Goal: Ask a question

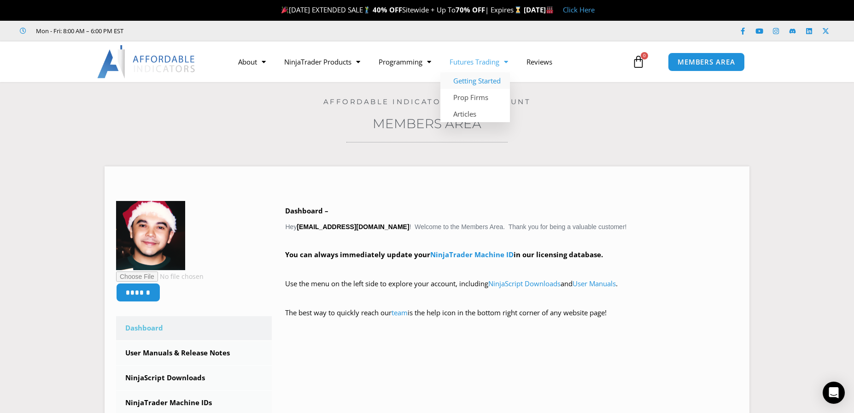
click at [480, 77] on link "Getting Started" at bounding box center [475, 80] width 70 height 17
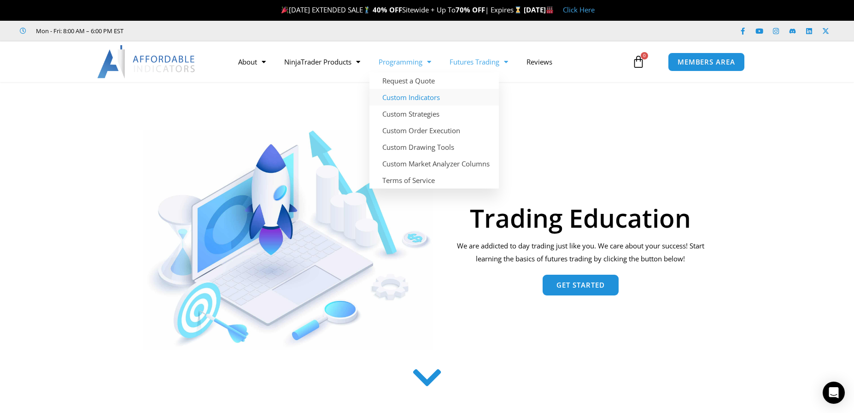
click at [419, 95] on link "Custom Indicators" at bounding box center [433, 97] width 129 height 17
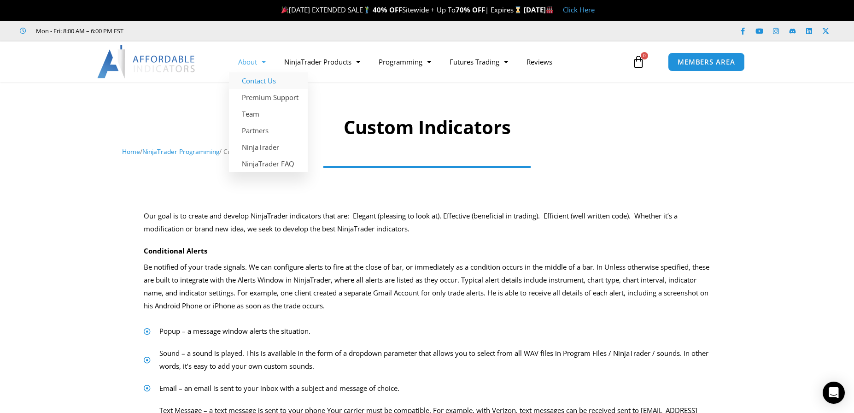
click at [260, 80] on link "Contact Us" at bounding box center [268, 80] width 79 height 17
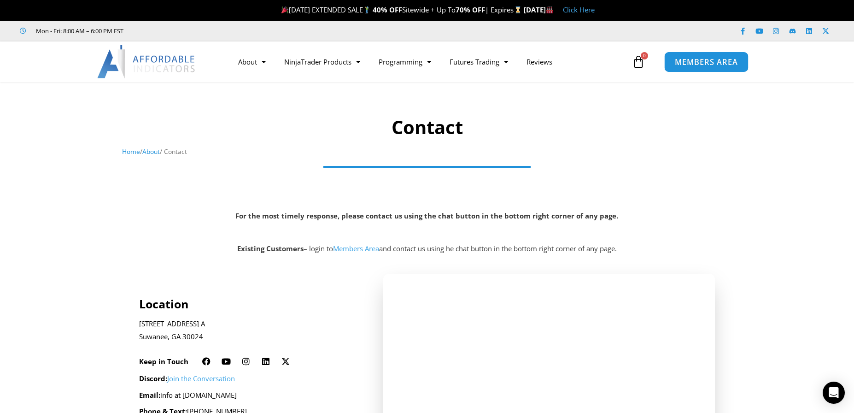
click at [677, 66] on span "MEMBERS AREA" at bounding box center [706, 62] width 63 height 8
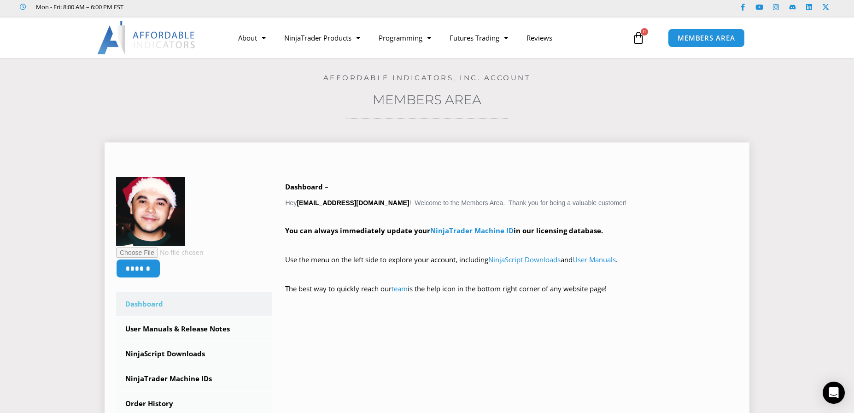
scroll to position [30, 0]
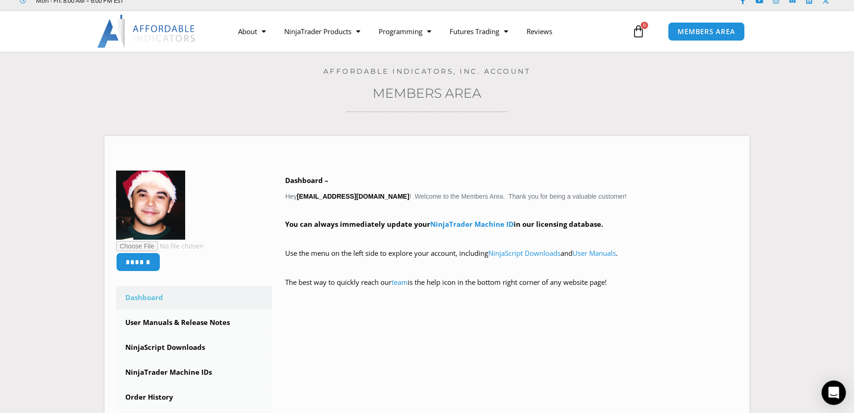
click at [831, 395] on icon "Open Intercom Messenger" at bounding box center [834, 392] width 12 height 12
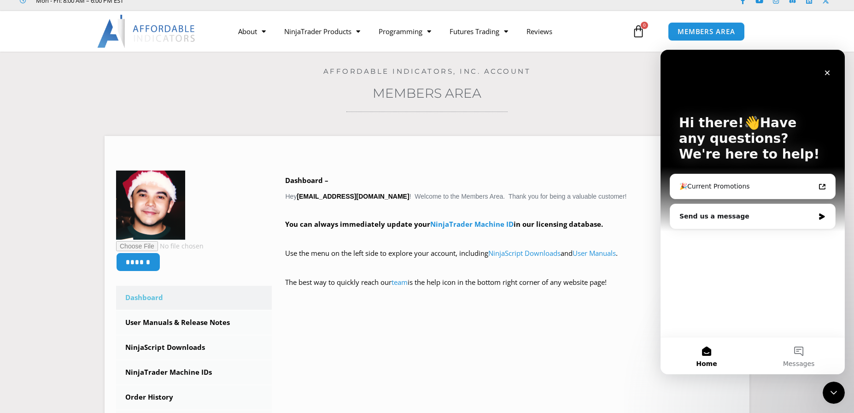
scroll to position [0, 0]
click at [764, 214] on div "Send us a message" at bounding box center [746, 216] width 135 height 10
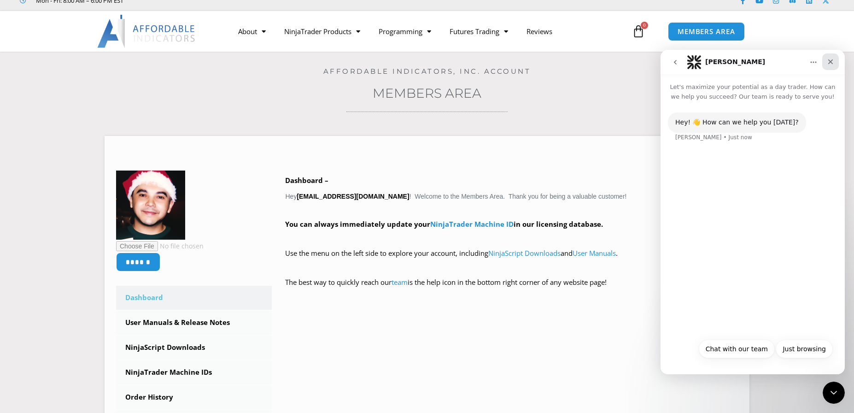
click at [831, 61] on icon "Close" at bounding box center [829, 61] width 7 height 7
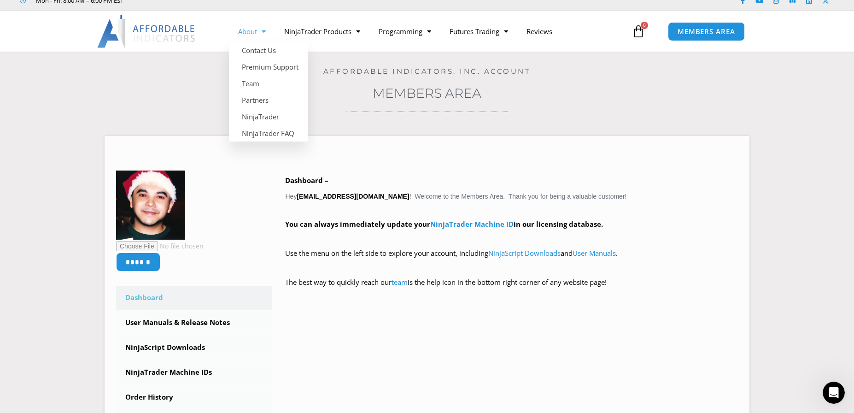
click at [251, 29] on link "About" at bounding box center [252, 31] width 46 height 21
click at [253, 31] on link "About" at bounding box center [252, 31] width 46 height 21
click at [257, 32] on span "Menu" at bounding box center [261, 31] width 9 height 16
click at [263, 30] on span "Menu" at bounding box center [261, 31] width 9 height 16
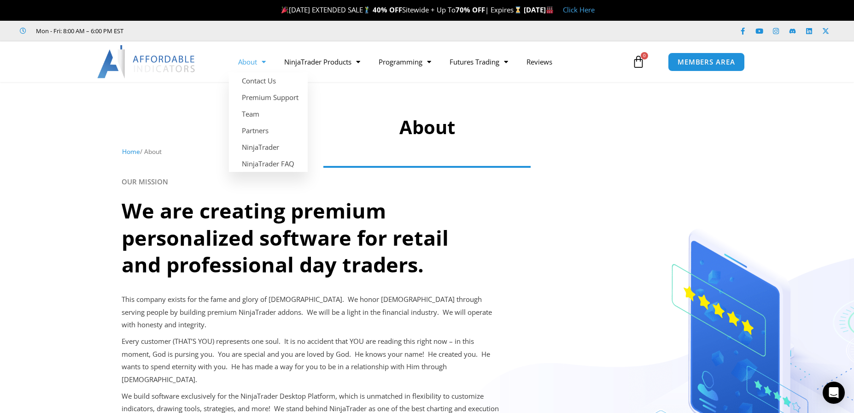
click at [263, 63] on span "Menu" at bounding box center [261, 62] width 9 height 16
click at [266, 60] on span "Menu" at bounding box center [261, 62] width 9 height 16
click at [264, 60] on span "Menu" at bounding box center [261, 62] width 9 height 16
click at [253, 61] on link "About" at bounding box center [252, 61] width 46 height 21
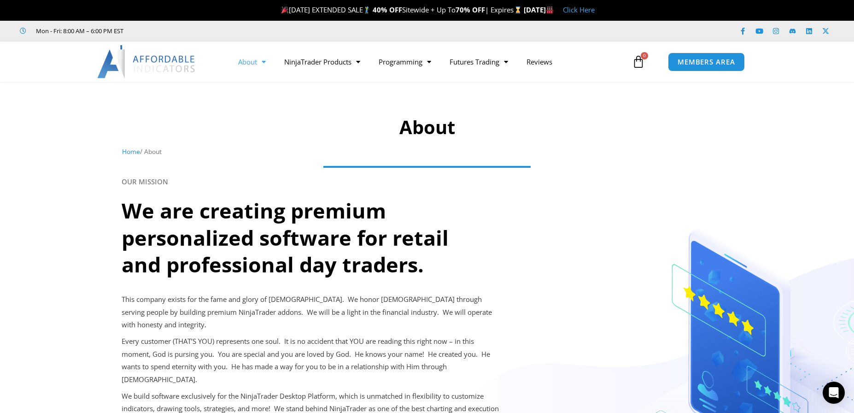
click at [253, 61] on link "About" at bounding box center [252, 61] width 46 height 21
click at [263, 81] on link "Contact Us" at bounding box center [268, 80] width 79 height 17
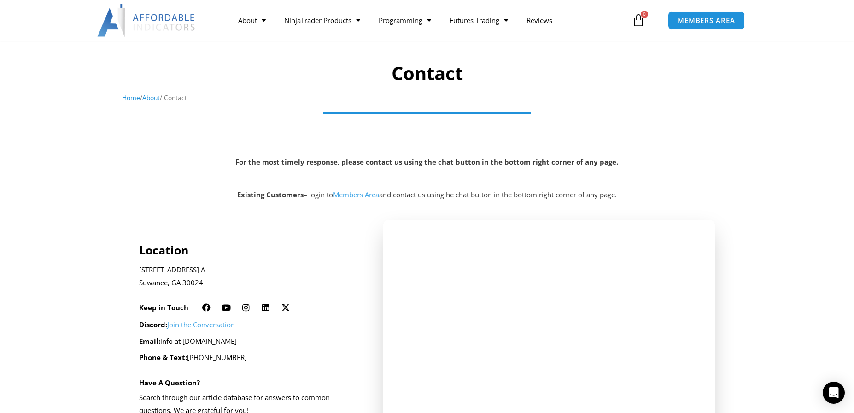
scroll to position [61, 0]
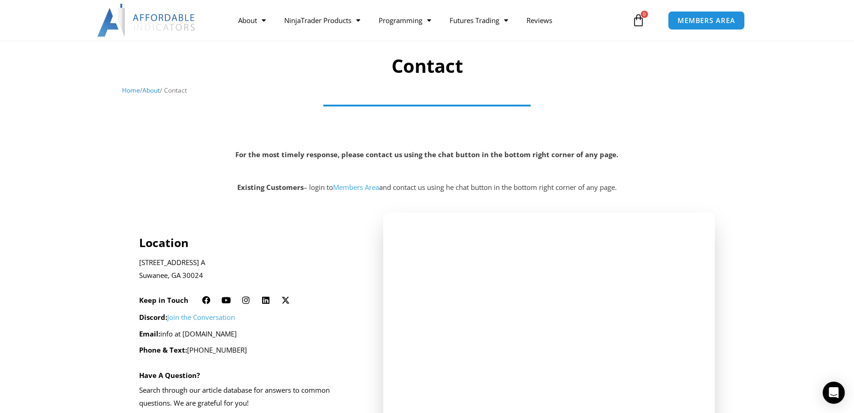
click at [368, 185] on link "Members Area" at bounding box center [356, 186] width 46 height 9
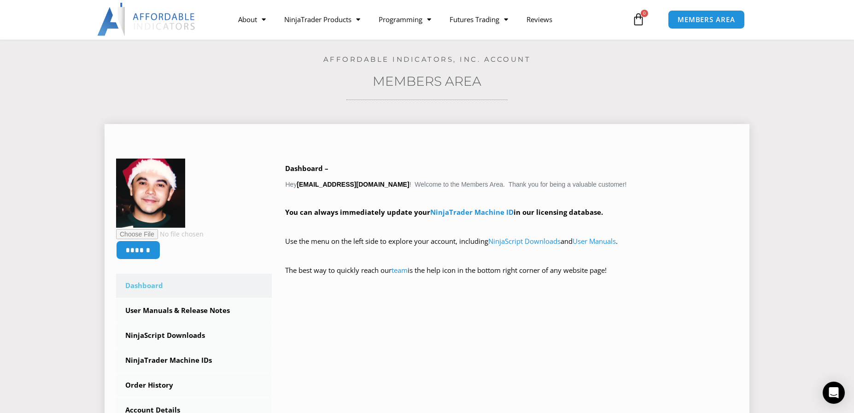
scroll to position [46, 0]
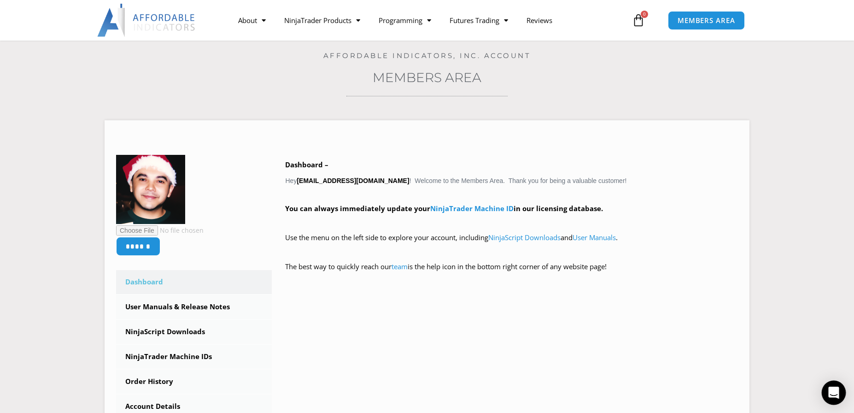
click at [833, 392] on icon "Open Intercom Messenger" at bounding box center [833, 392] width 11 height 12
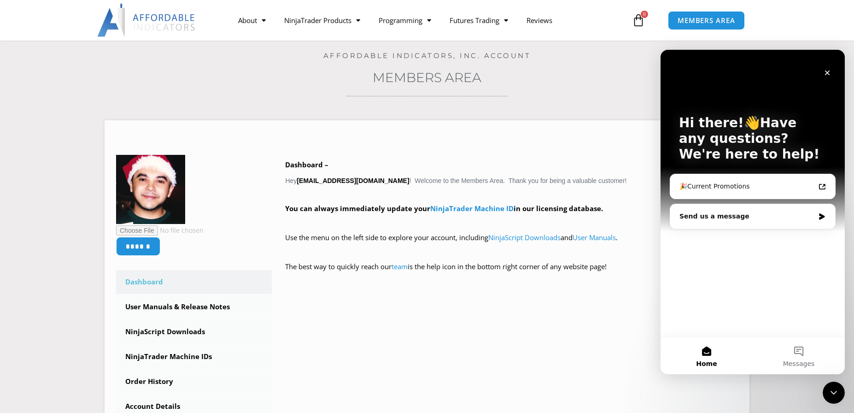
scroll to position [0, 0]
click at [819, 217] on icon "Intercom messenger" at bounding box center [822, 216] width 6 height 6
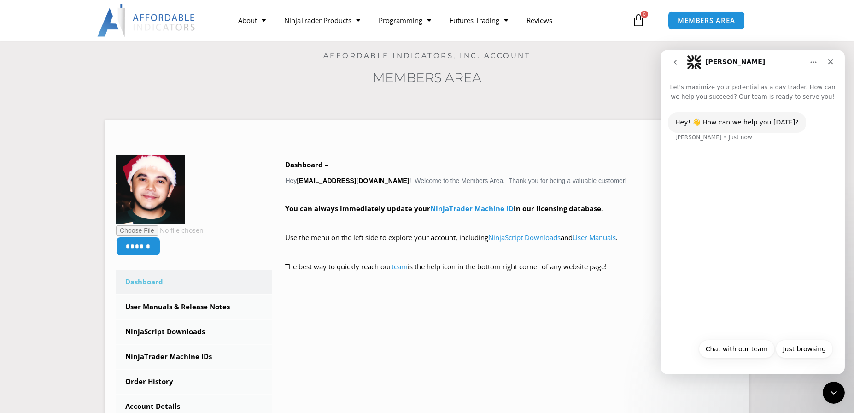
click at [744, 180] on div "Hey! 👋 How can we help you [DATE]? [PERSON_NAME] • Just now" at bounding box center [752, 217] width 184 height 232
click at [727, 359] on div "Just browsing Chat with our team Just browsing" at bounding box center [752, 351] width 160 height 24
click at [729, 321] on div "Hey! 👋 How can we help you [DATE]? [PERSON_NAME] • Just now" at bounding box center [752, 217] width 184 height 232
click at [731, 349] on button "Chat with our team" at bounding box center [736, 348] width 76 height 18
click at [788, 157] on div "Chat with our team" at bounding box center [798, 159] width 62 height 9
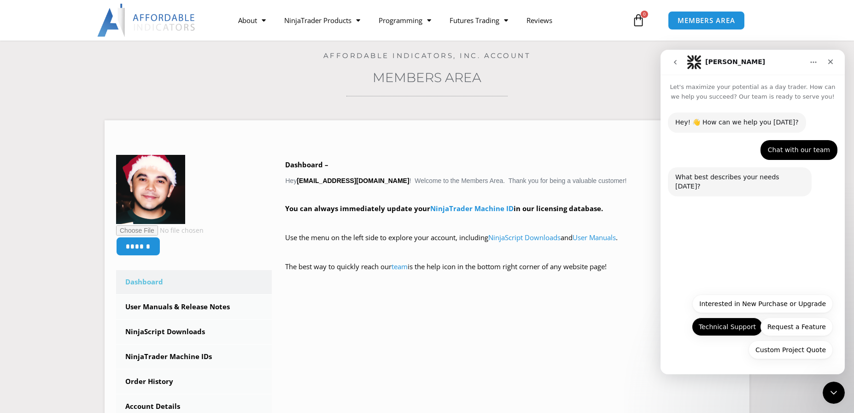
click at [731, 327] on button "Technical Support" at bounding box center [726, 326] width 71 height 18
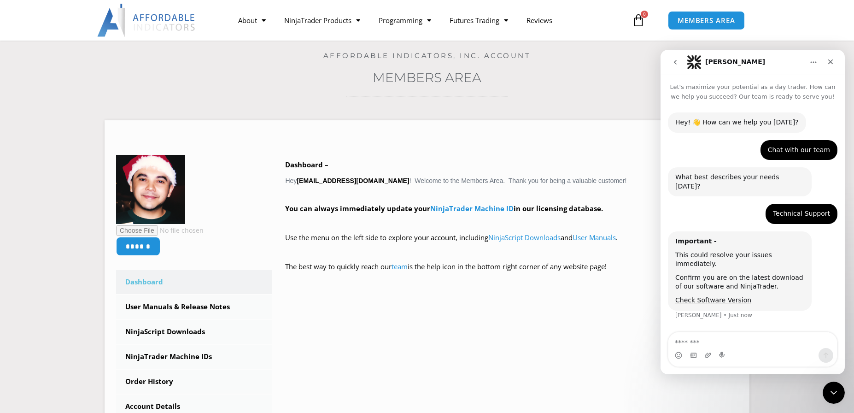
click at [728, 341] on textarea "Message…" at bounding box center [752, 340] width 169 height 16
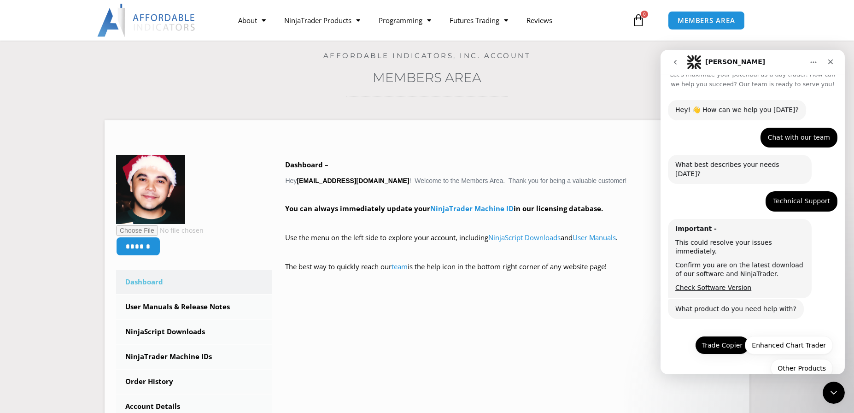
click at [717, 336] on button "Trade Copier" at bounding box center [722, 345] width 54 height 18
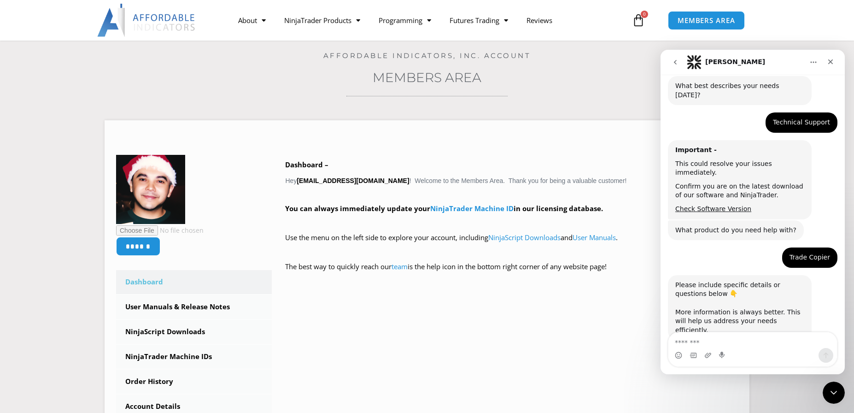
scroll to position [126, 0]
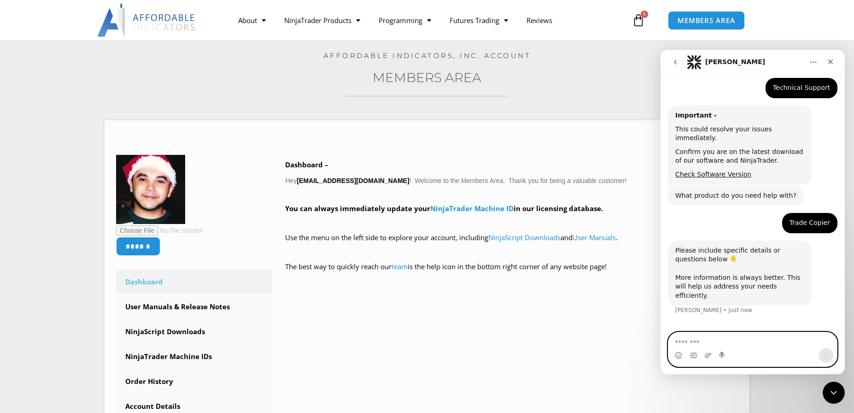
click at [721, 340] on textarea "Message…" at bounding box center [752, 340] width 169 height 16
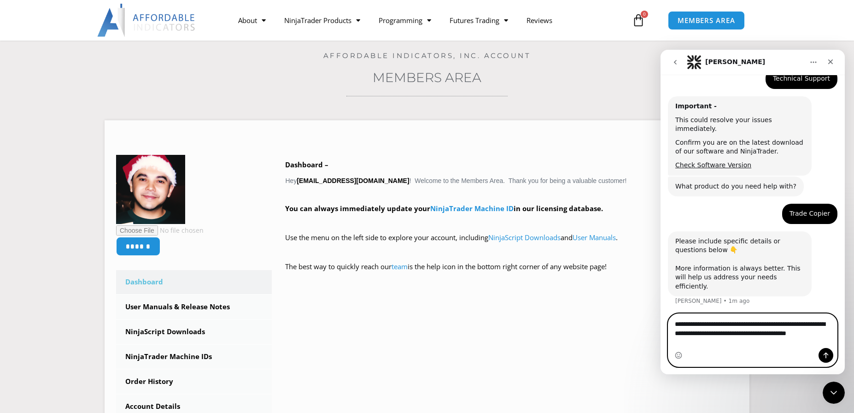
scroll to position [144, 0]
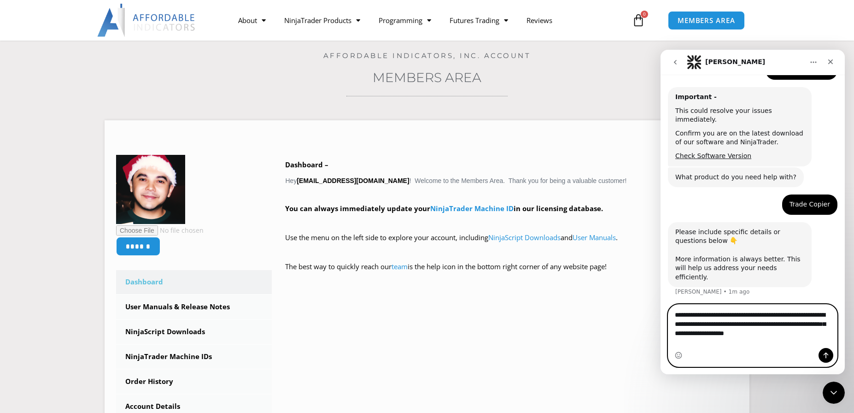
type textarea "**********"
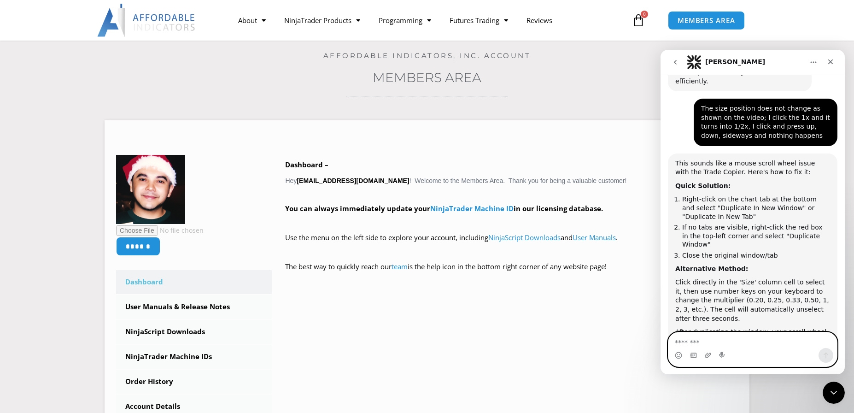
scroll to position [363, 0]
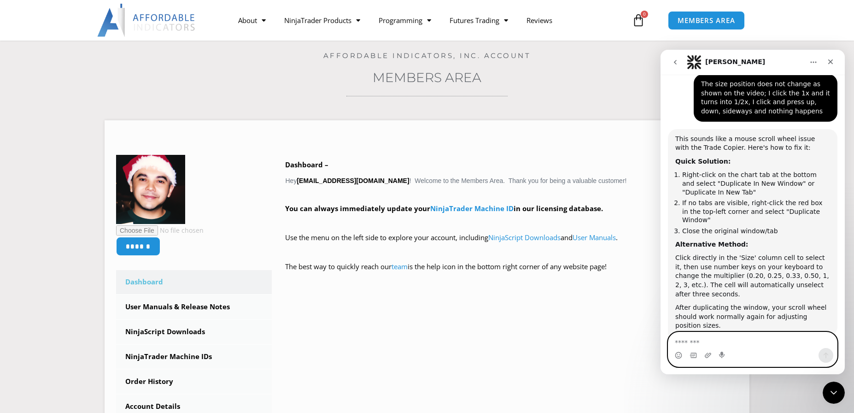
click at [692, 339] on textarea "Message…" at bounding box center [752, 340] width 169 height 16
type textarea "**********"
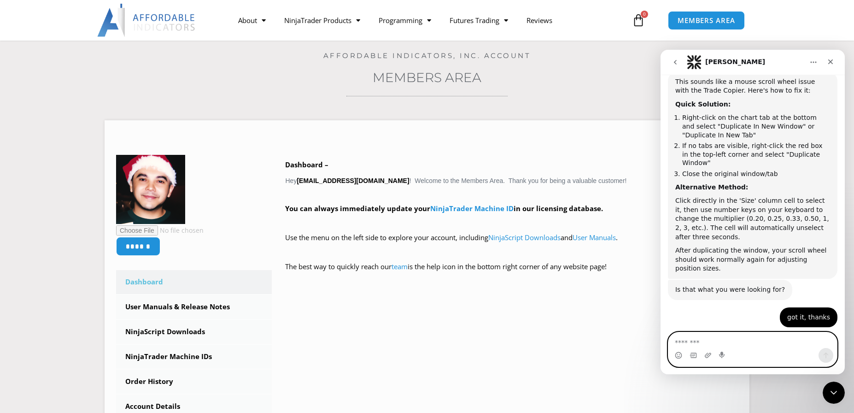
scroll to position [436, 0]
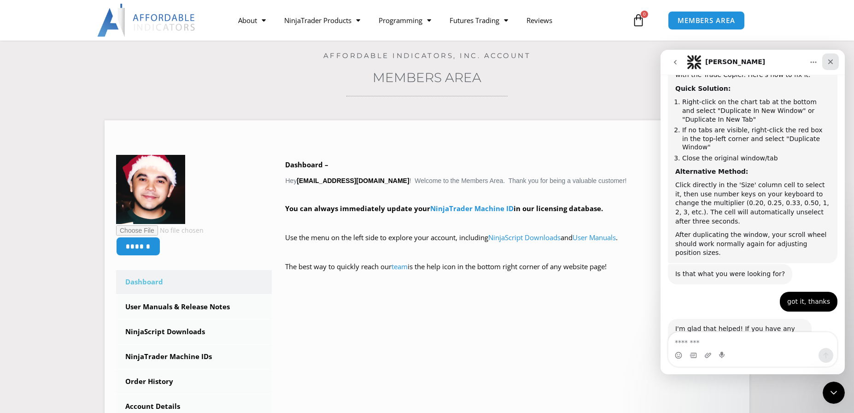
click at [831, 63] on icon "Close" at bounding box center [830, 61] width 5 height 5
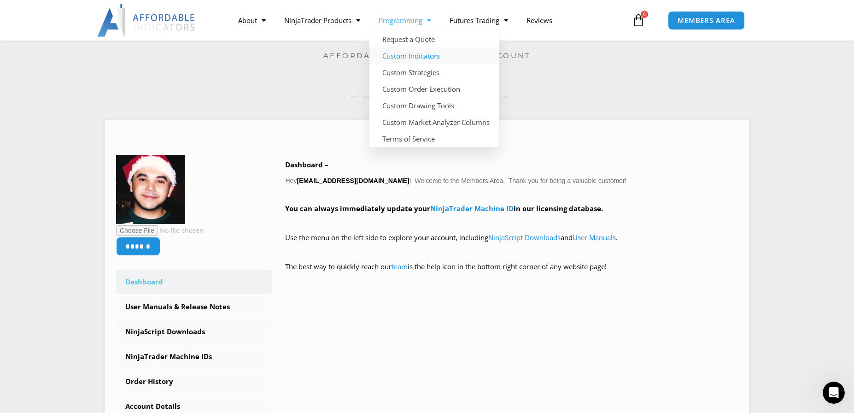
click at [404, 55] on link "Custom Indicators" at bounding box center [433, 55] width 129 height 17
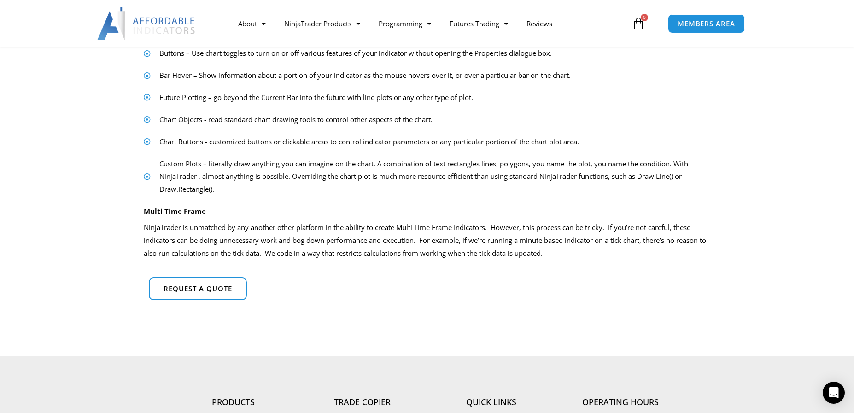
scroll to position [568, 0]
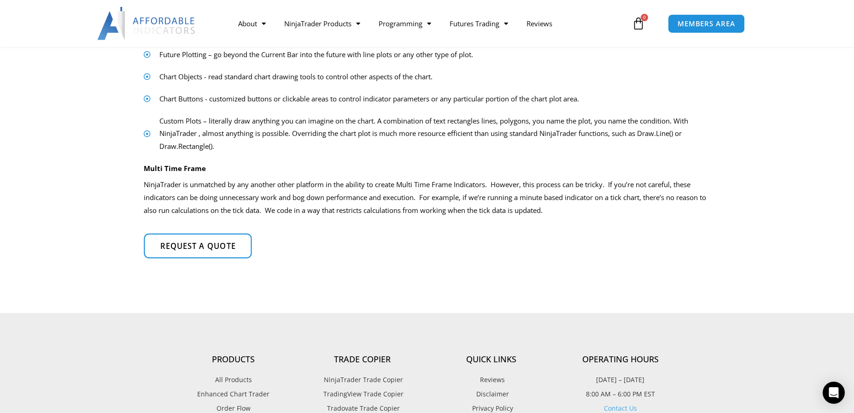
click at [202, 247] on span "Request a quote" at bounding box center [198, 246] width 76 height 8
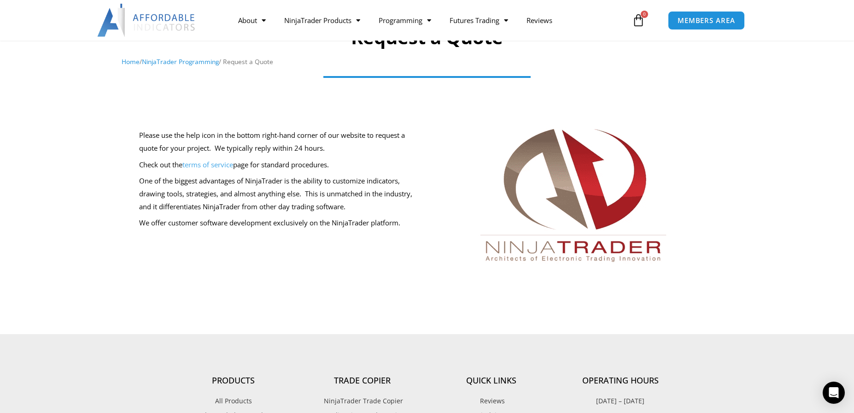
scroll to position [92, 0]
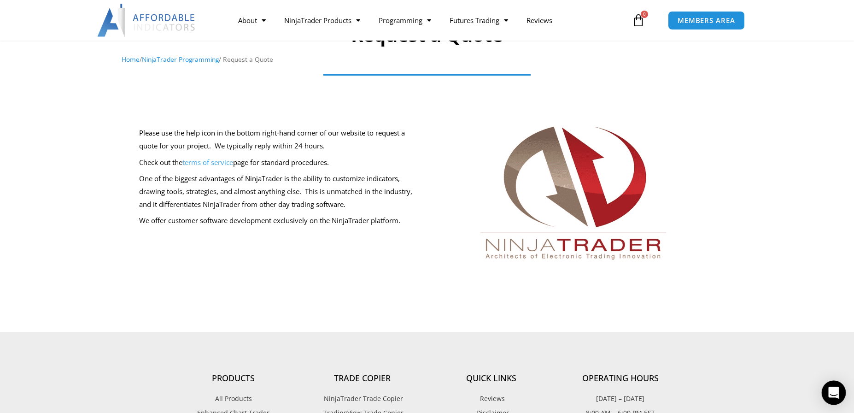
click at [837, 396] on icon "Open Intercom Messenger" at bounding box center [833, 392] width 11 height 12
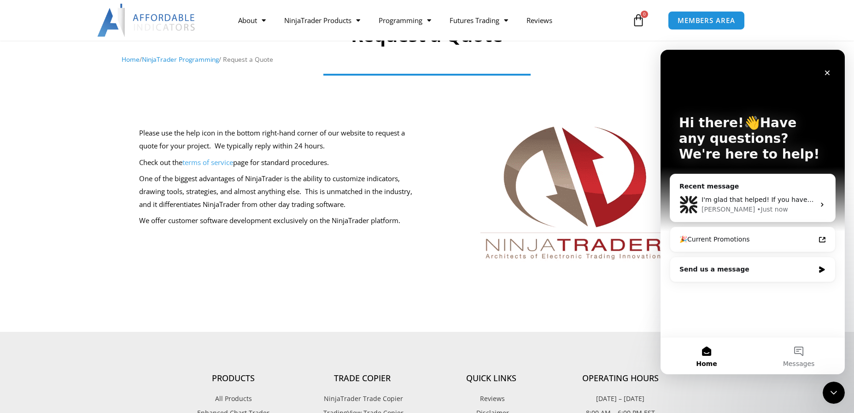
scroll to position [0, 0]
click at [746, 268] on div "Send us a message" at bounding box center [746, 269] width 135 height 10
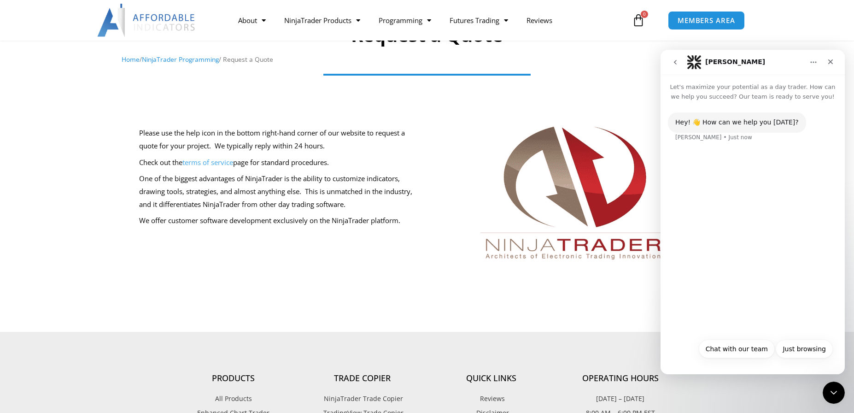
click at [754, 269] on div "Hey! 👋 How can we help you [DATE]? [PERSON_NAME] • Just now" at bounding box center [752, 217] width 184 height 232
click at [749, 351] on button "Chat with our team" at bounding box center [736, 348] width 76 height 18
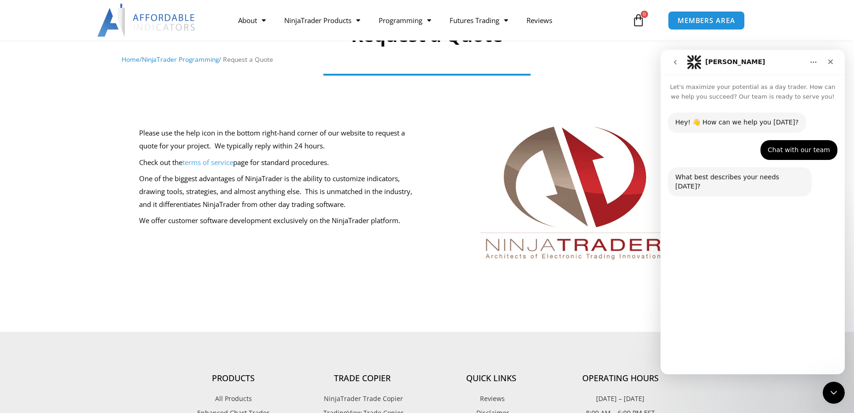
click at [777, 350] on button "Custom Project Quote" at bounding box center [790, 349] width 84 height 18
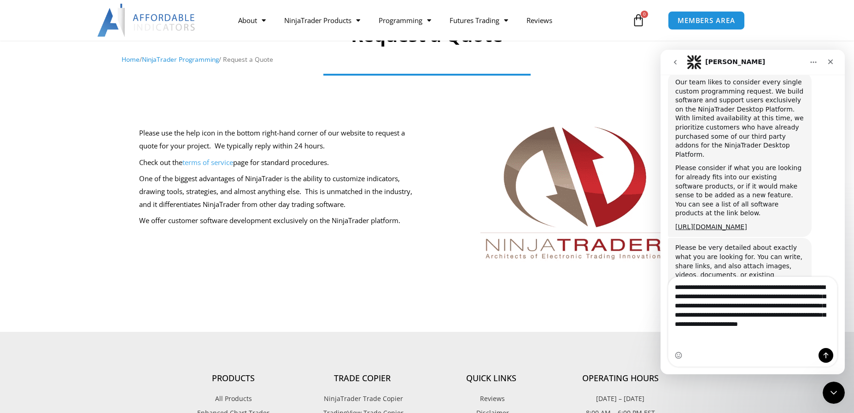
scroll to position [168, 0]
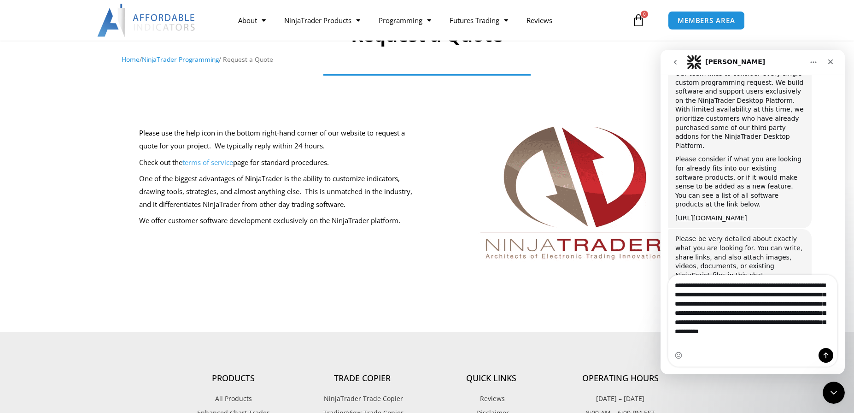
type textarea "**********"
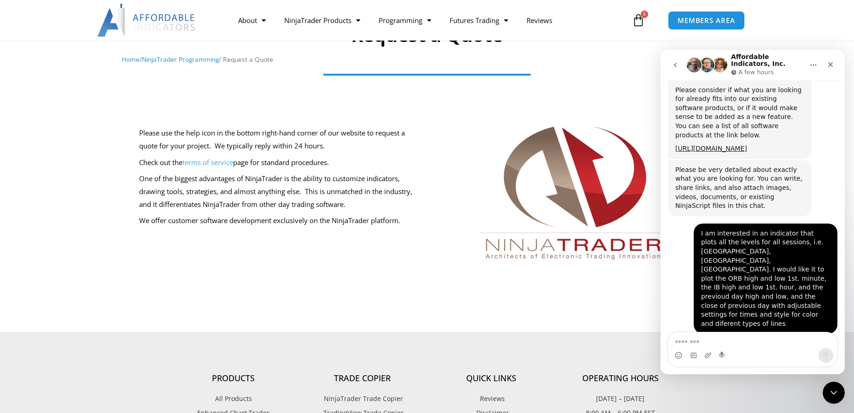
scroll to position [255, 0]
